Goal: Task Accomplishment & Management: Manage account settings

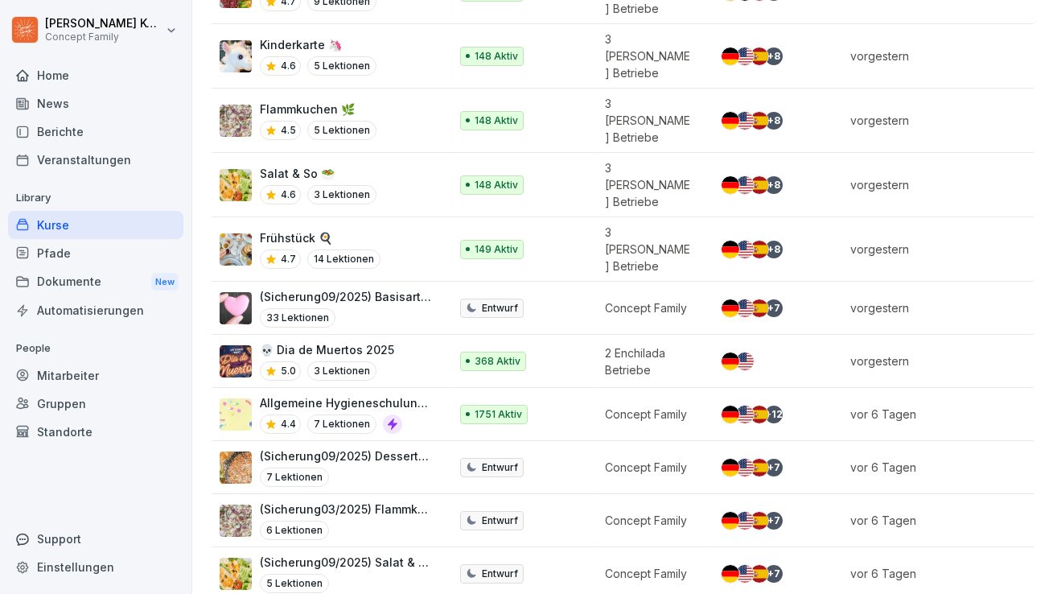
scroll to position [671, 0]
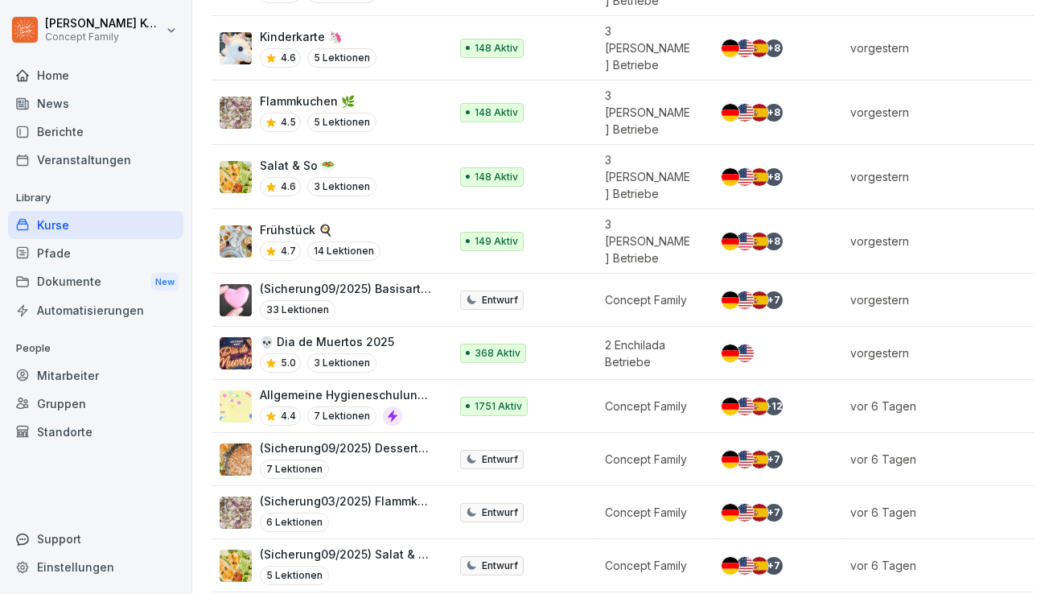
click at [385, 353] on div "5.0 3 Lektionen" at bounding box center [327, 362] width 134 height 19
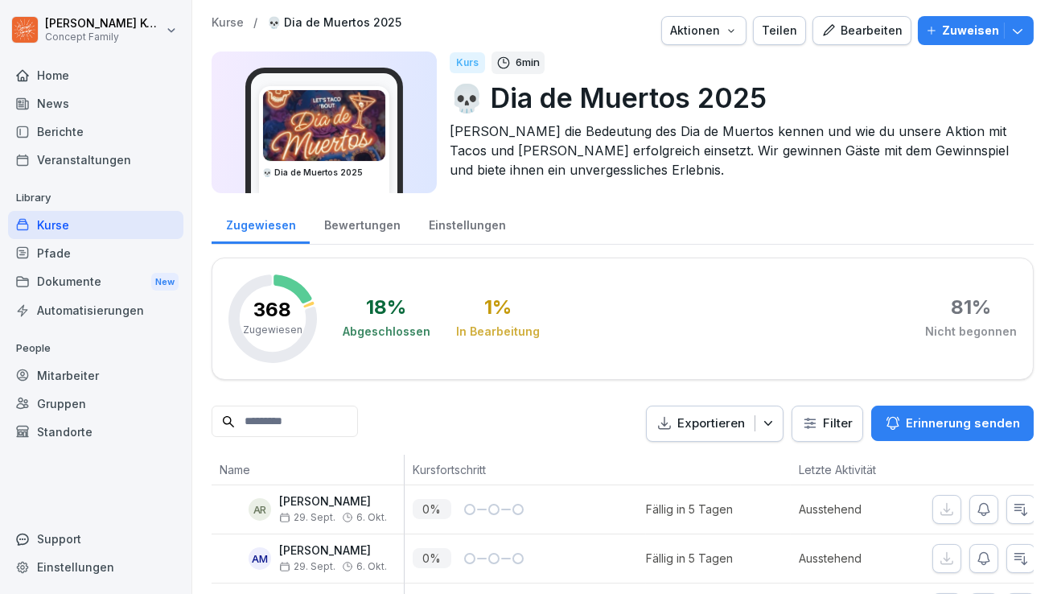
click at [880, 27] on div "Bearbeiten" at bounding box center [861, 31] width 81 height 18
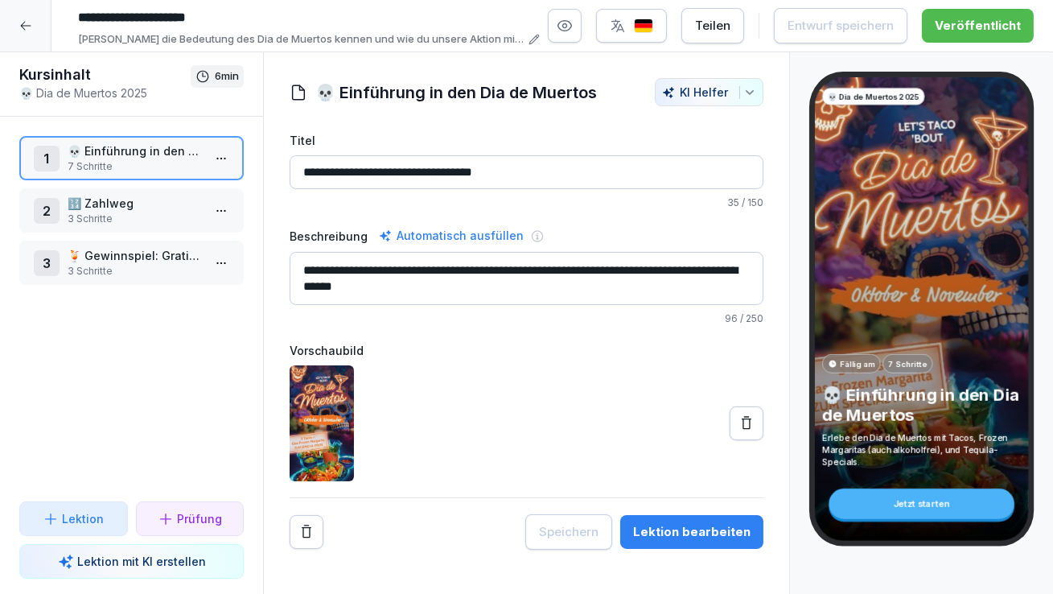
click at [32, 28] on div at bounding box center [25, 25] width 51 height 51
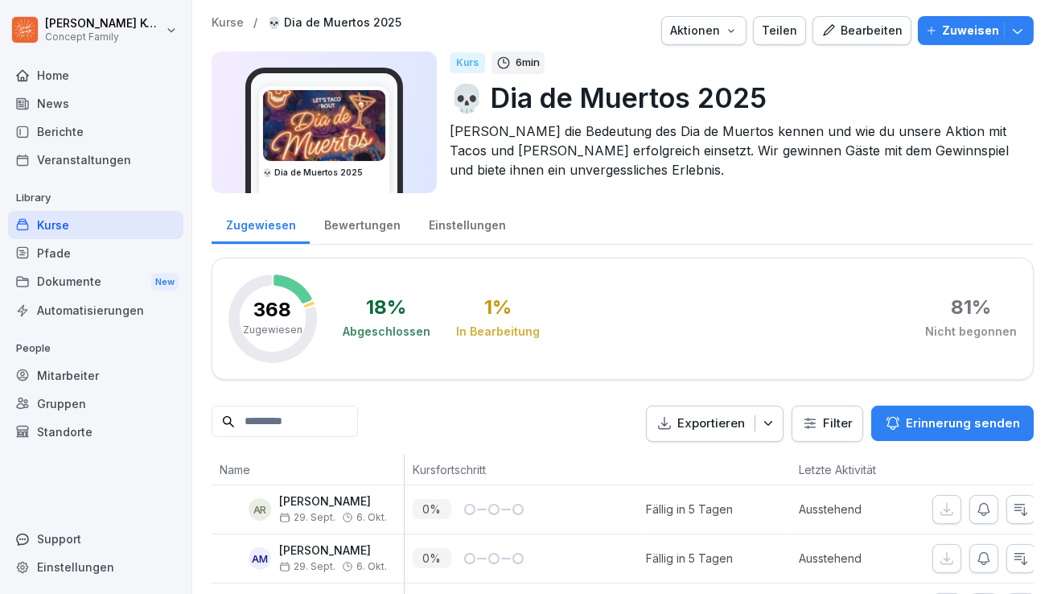
click at [1023, 39] on div "Zuweisen" at bounding box center [976, 31] width 100 height 18
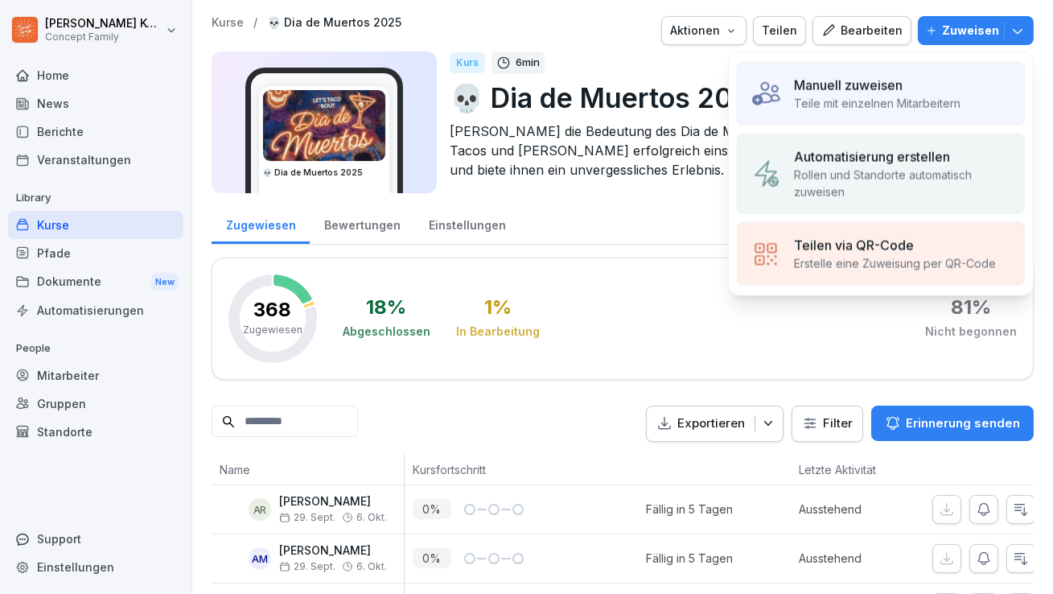
click at [891, 178] on p "Rollen und Standorte automatisch zuweisen" at bounding box center [902, 184] width 217 height 34
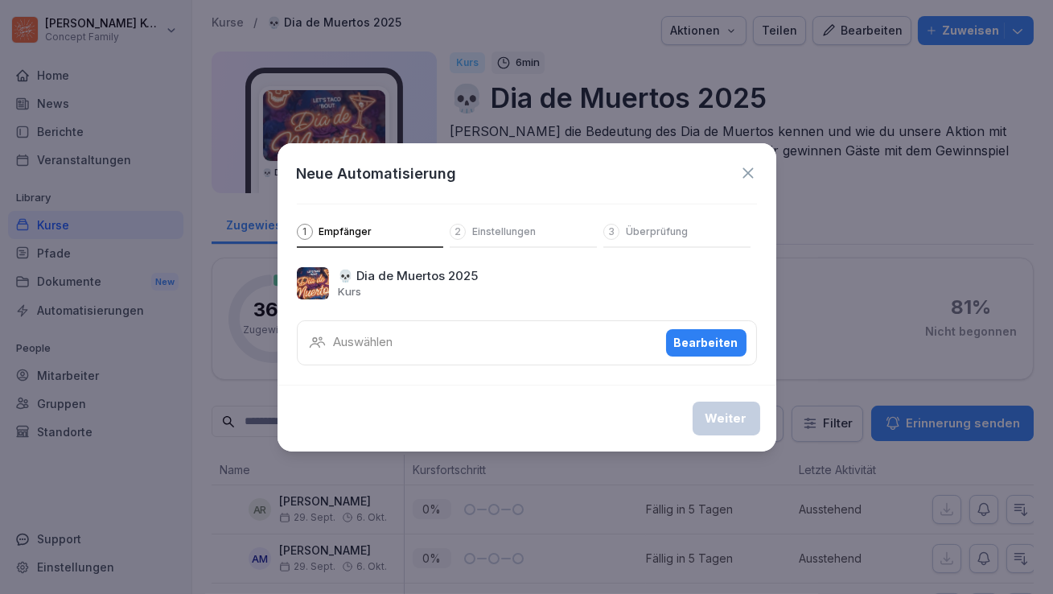
click at [730, 334] on div "Bearbeiten" at bounding box center [706, 343] width 64 height 18
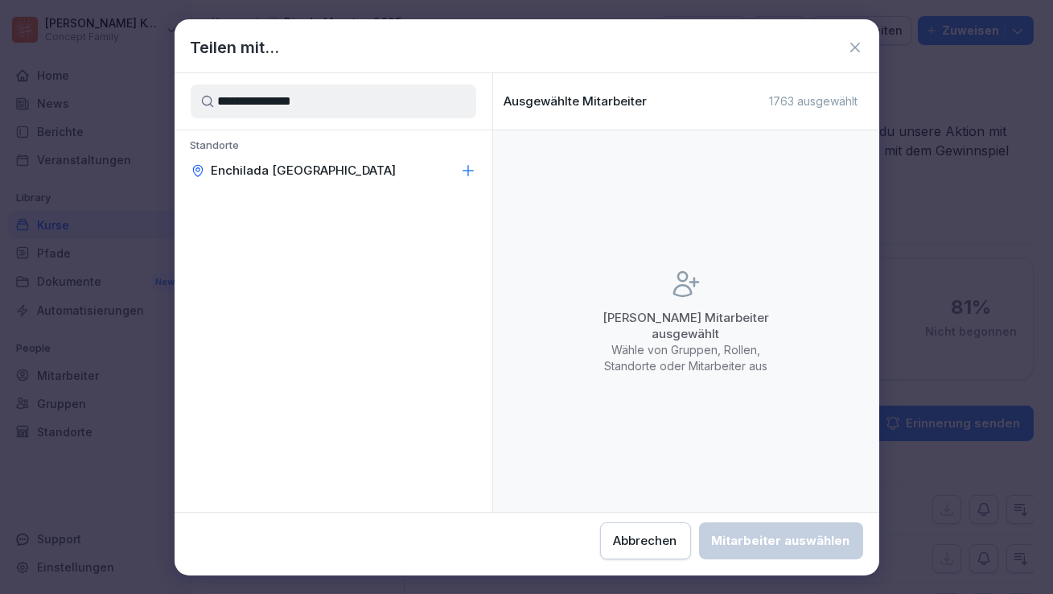
click at [274, 174] on p "Enchilada [GEOGRAPHIC_DATA]" at bounding box center [304, 171] width 185 height 16
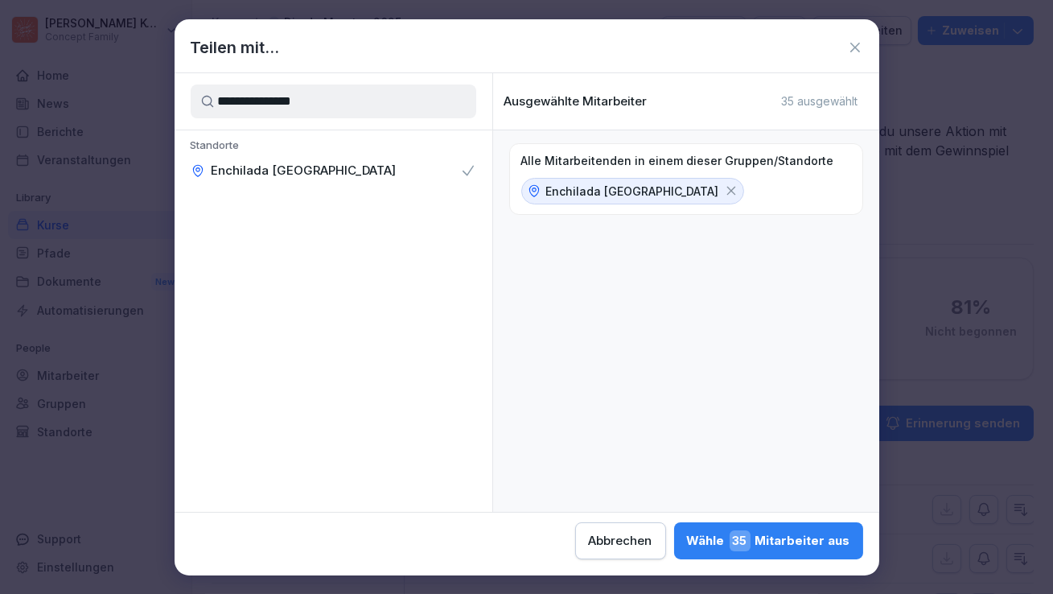
click at [303, 97] on input "**********" at bounding box center [334, 101] width 286 height 34
type input "***"
click at [309, 185] on div "Rollen Bar" at bounding box center [334, 160] width 318 height 61
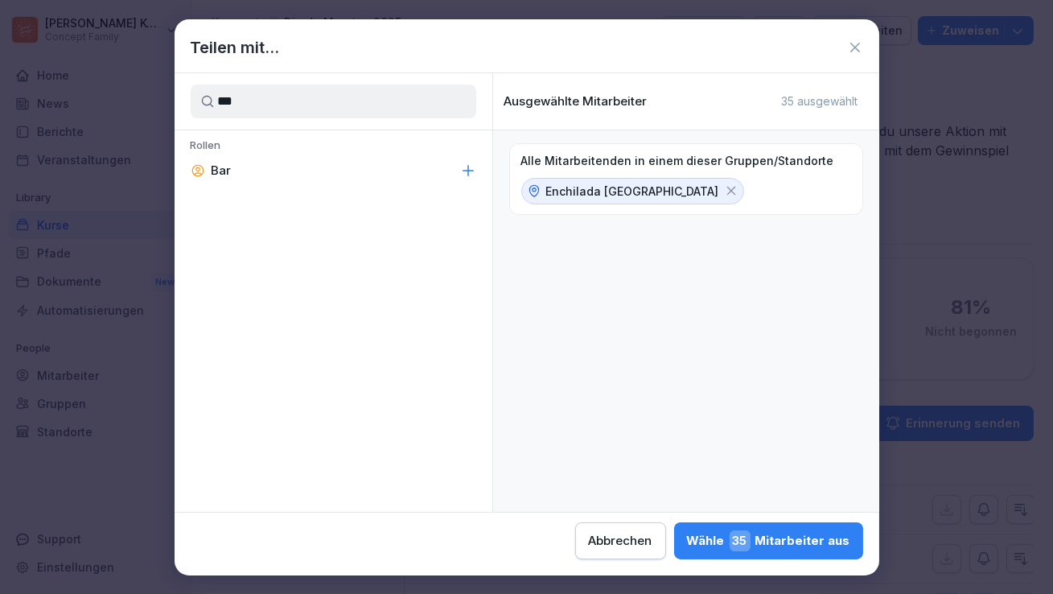
click at [241, 169] on div "Bar" at bounding box center [334, 170] width 318 height 29
click at [786, 540] on div "[PERSON_NAME] 10 Mitarbeiter aus" at bounding box center [770, 540] width 162 height 21
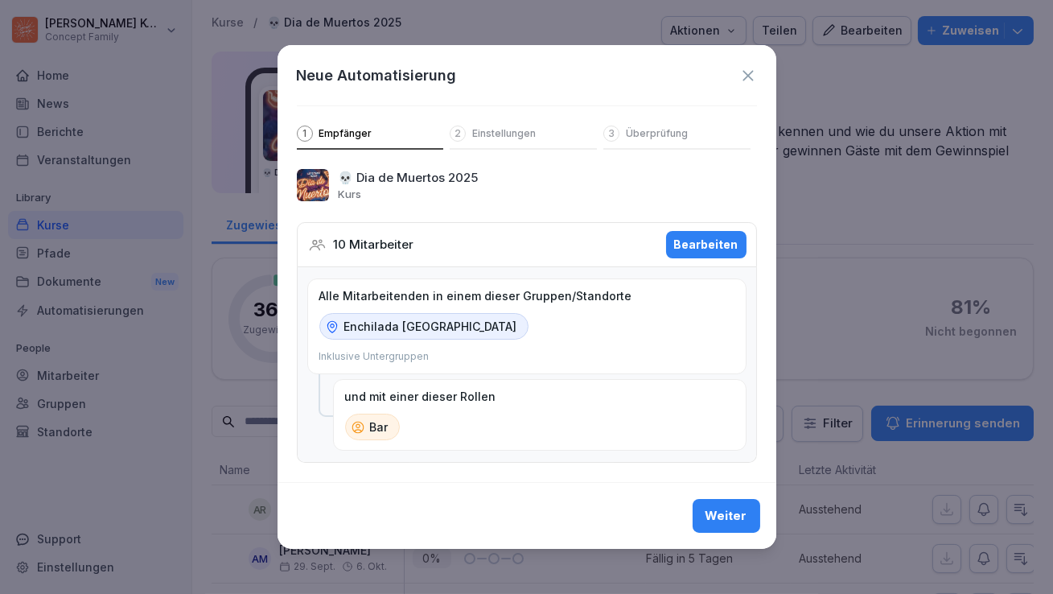
click at [743, 515] on div "Weiter" at bounding box center [727, 516] width 42 height 18
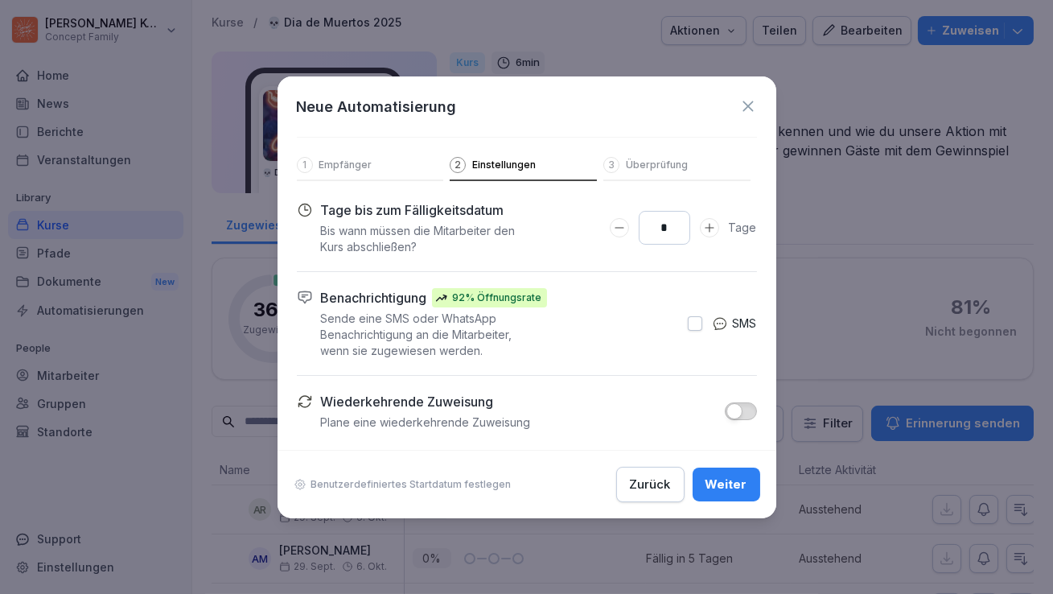
click at [738, 489] on div "Weiter" at bounding box center [727, 484] width 42 height 18
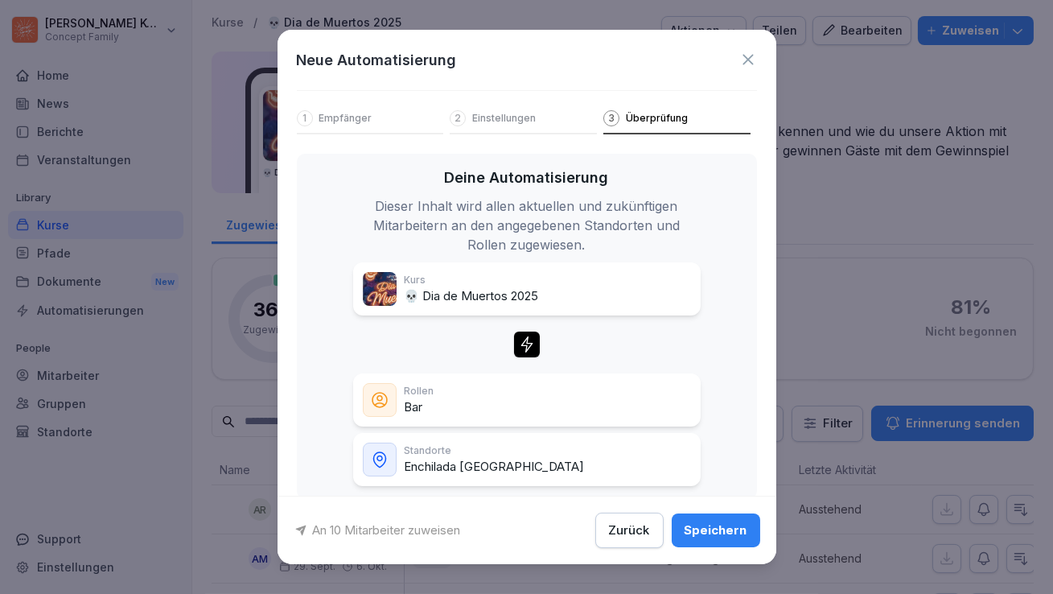
click at [730, 534] on div "Speichern" at bounding box center [716, 530] width 63 height 18
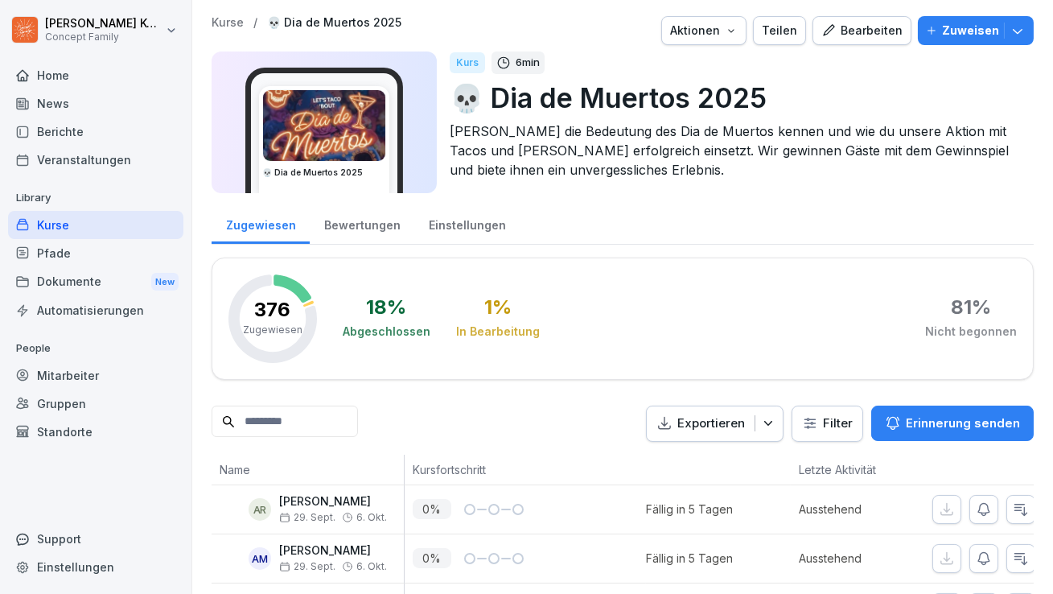
click at [379, 223] on div "Bewertungen" at bounding box center [362, 223] width 105 height 41
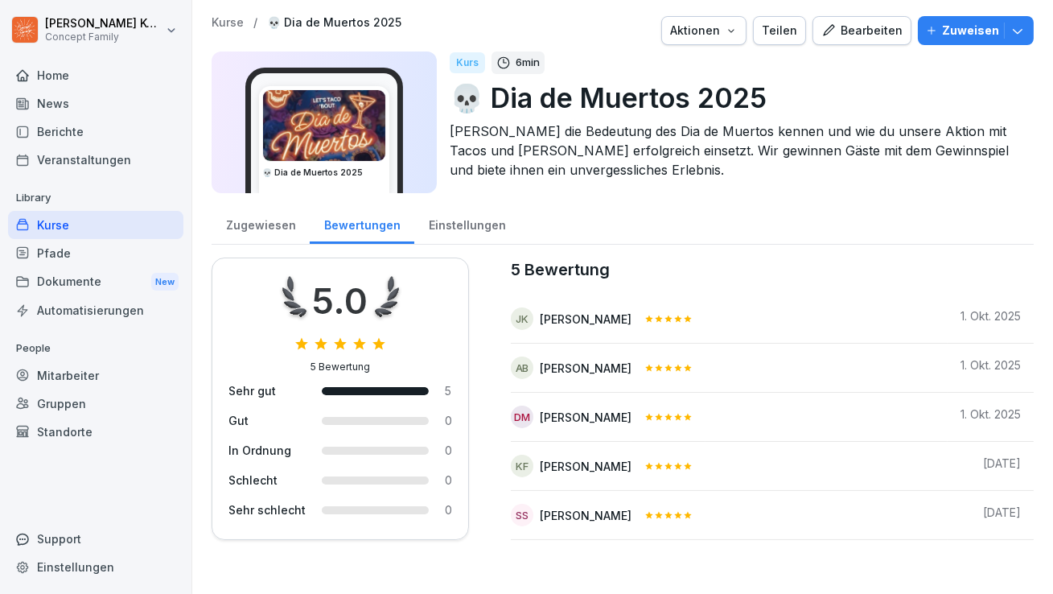
click at [51, 228] on div "Kurse" at bounding box center [95, 225] width 175 height 28
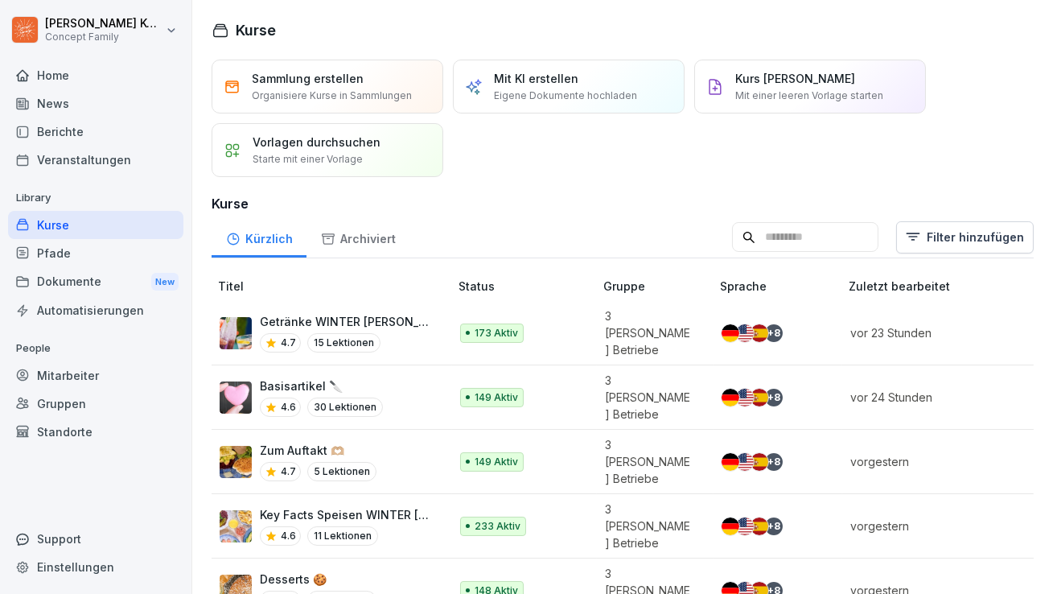
click at [71, 289] on div "Dokumente New" at bounding box center [95, 282] width 175 height 30
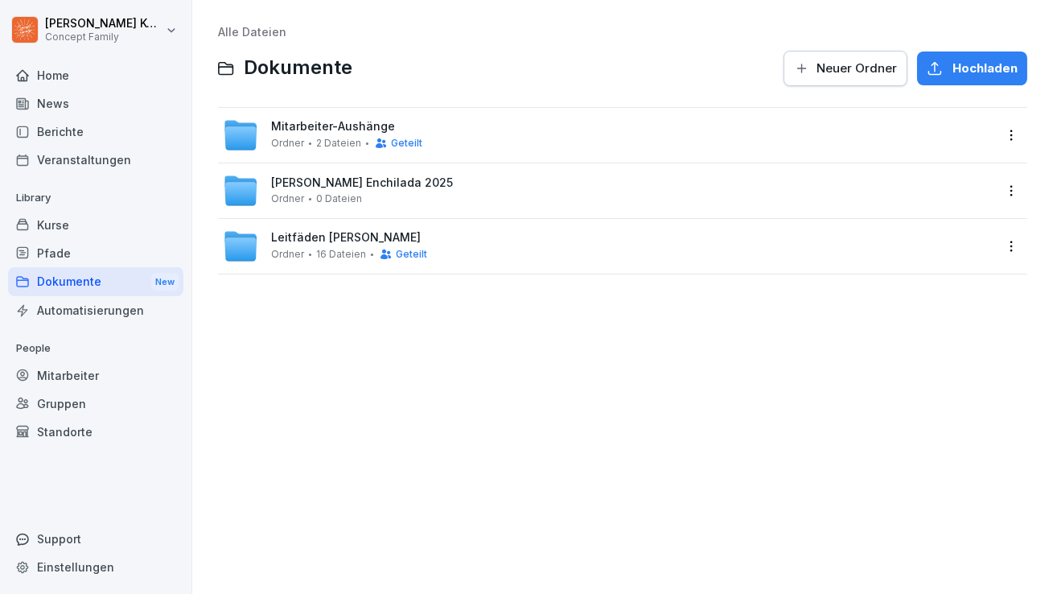
click at [300, 125] on span "Mitarbeiter-Aushänge" at bounding box center [333, 127] width 124 height 14
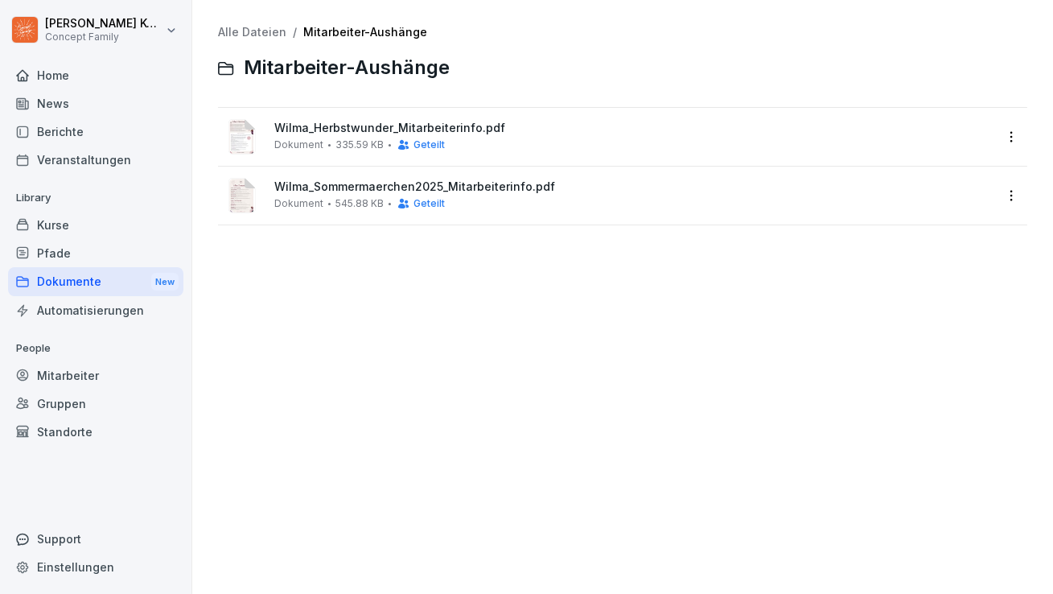
click at [76, 283] on div "Dokumente New" at bounding box center [95, 282] width 175 height 30
